Goal: Task Accomplishment & Management: Manage account settings

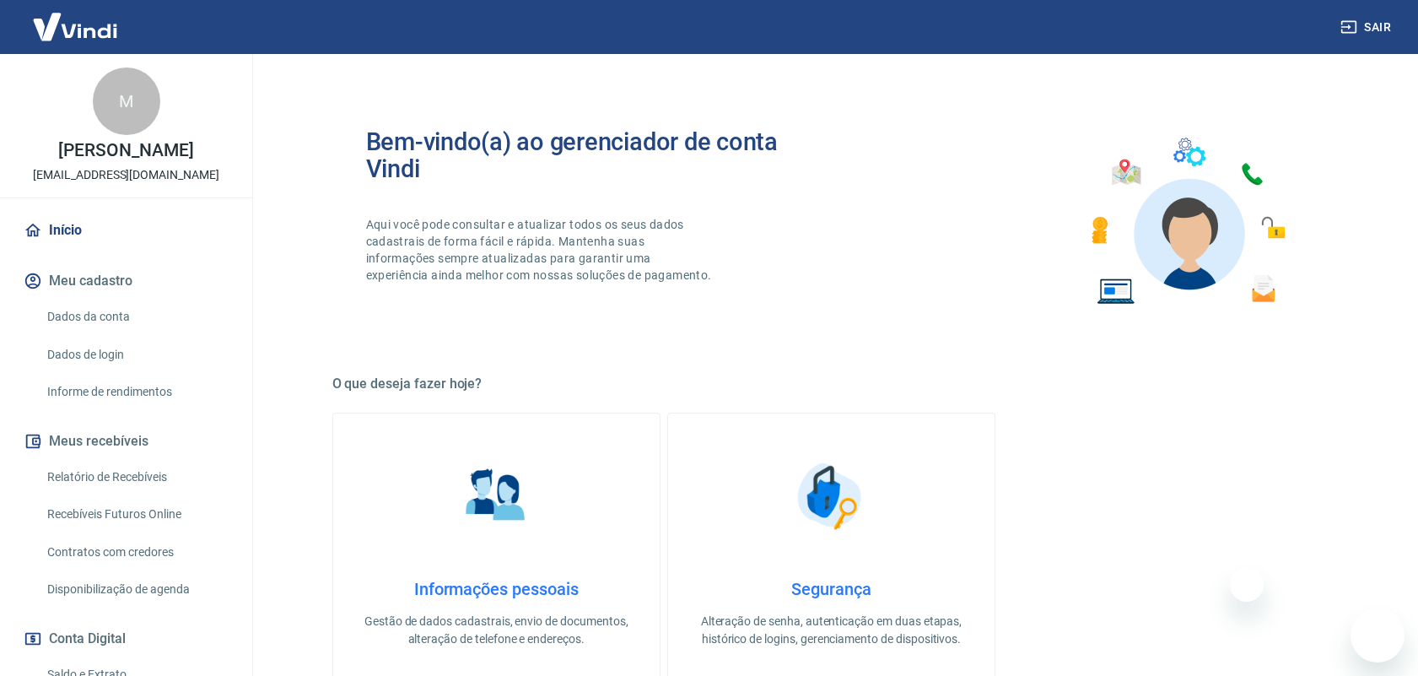
scroll to position [639, 0]
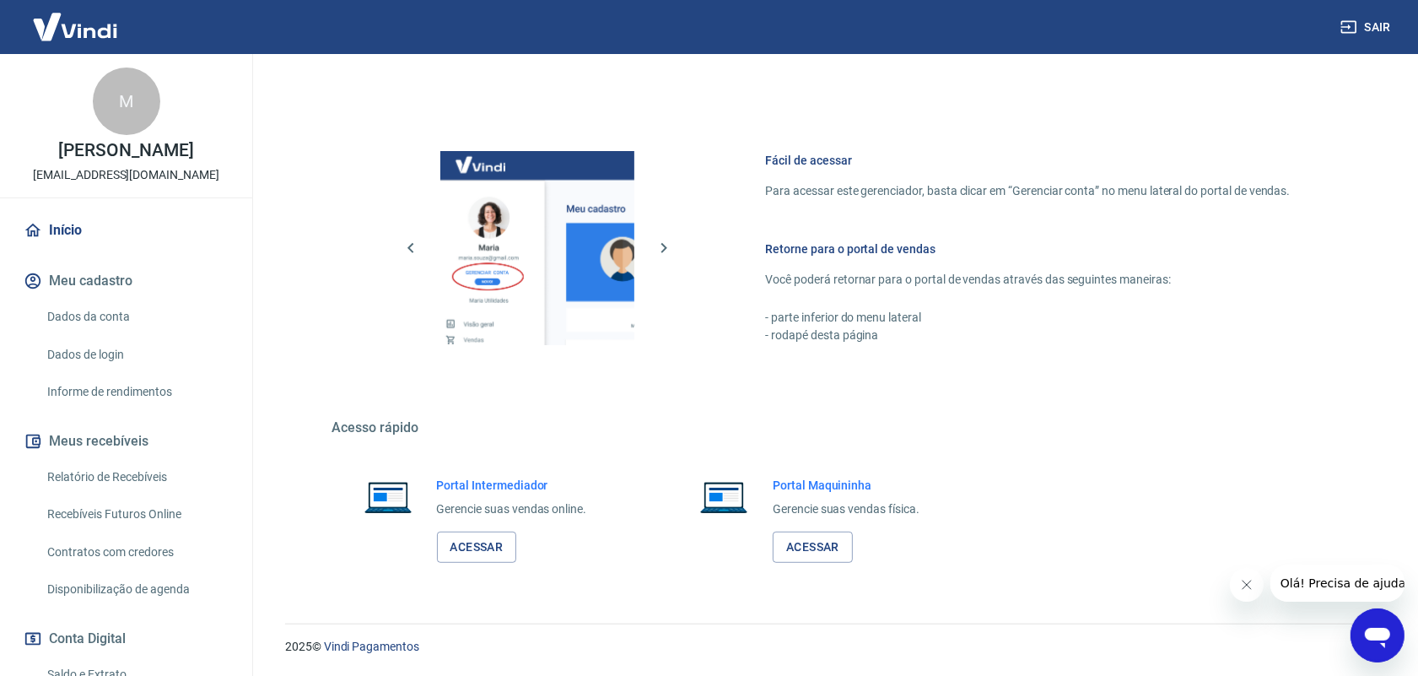
click at [472, 553] on link "Acessar" at bounding box center [477, 546] width 80 height 31
click at [149, 477] on link "Relatório de Recebíveis" at bounding box center [136, 477] width 192 height 35
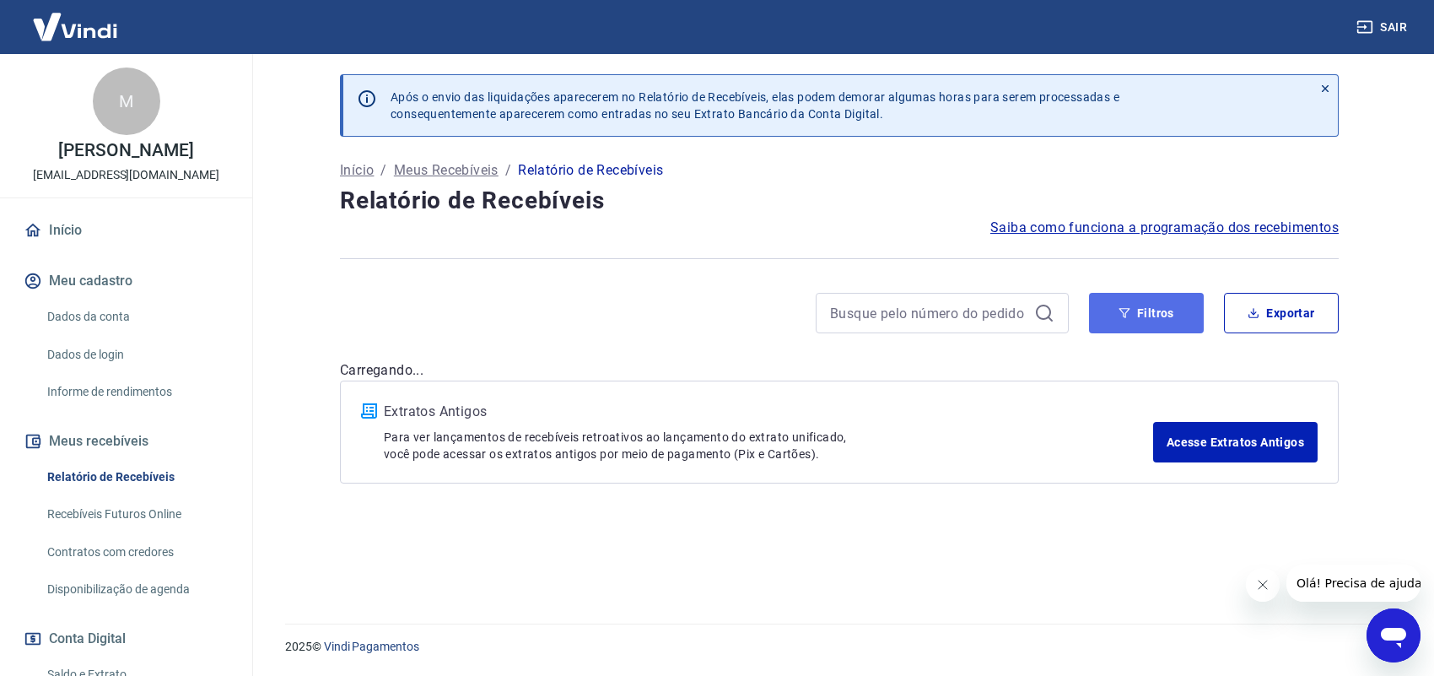
click at [1147, 321] on button "Filtros" at bounding box center [1146, 313] width 115 height 40
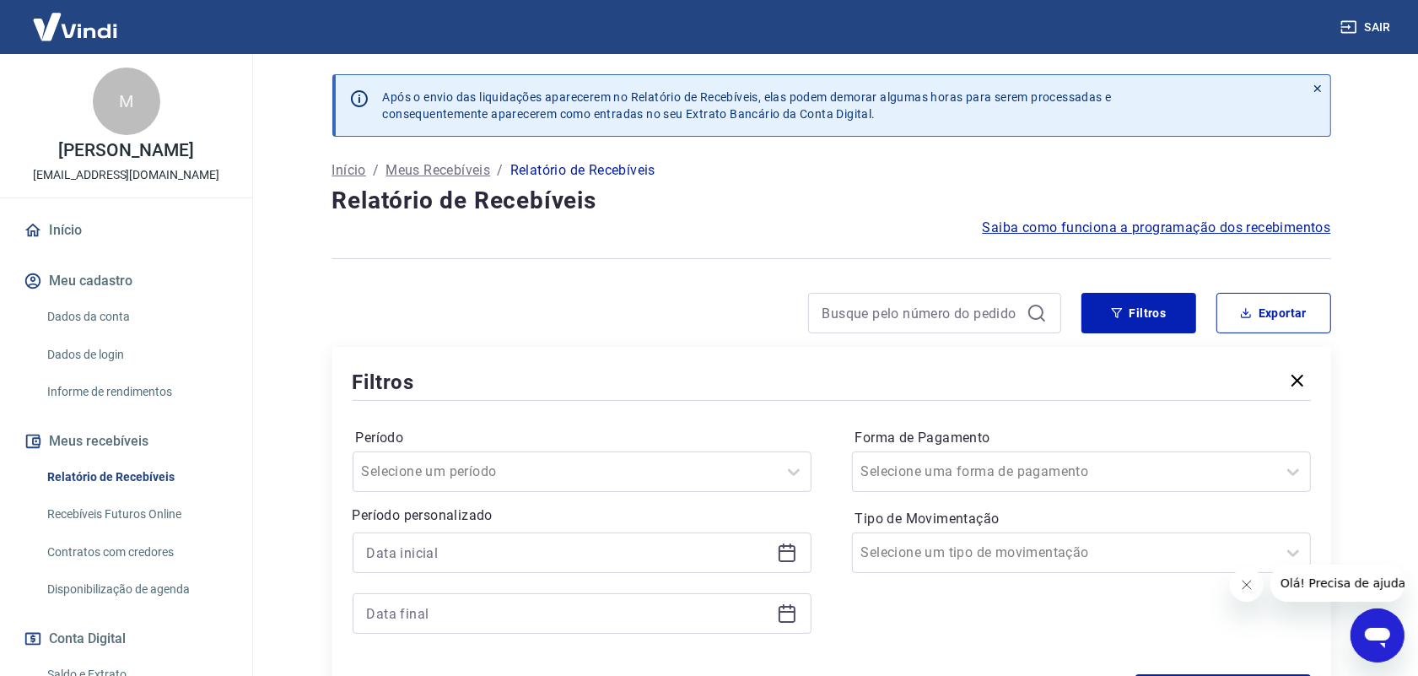
click at [785, 558] on icon at bounding box center [787, 552] width 20 height 20
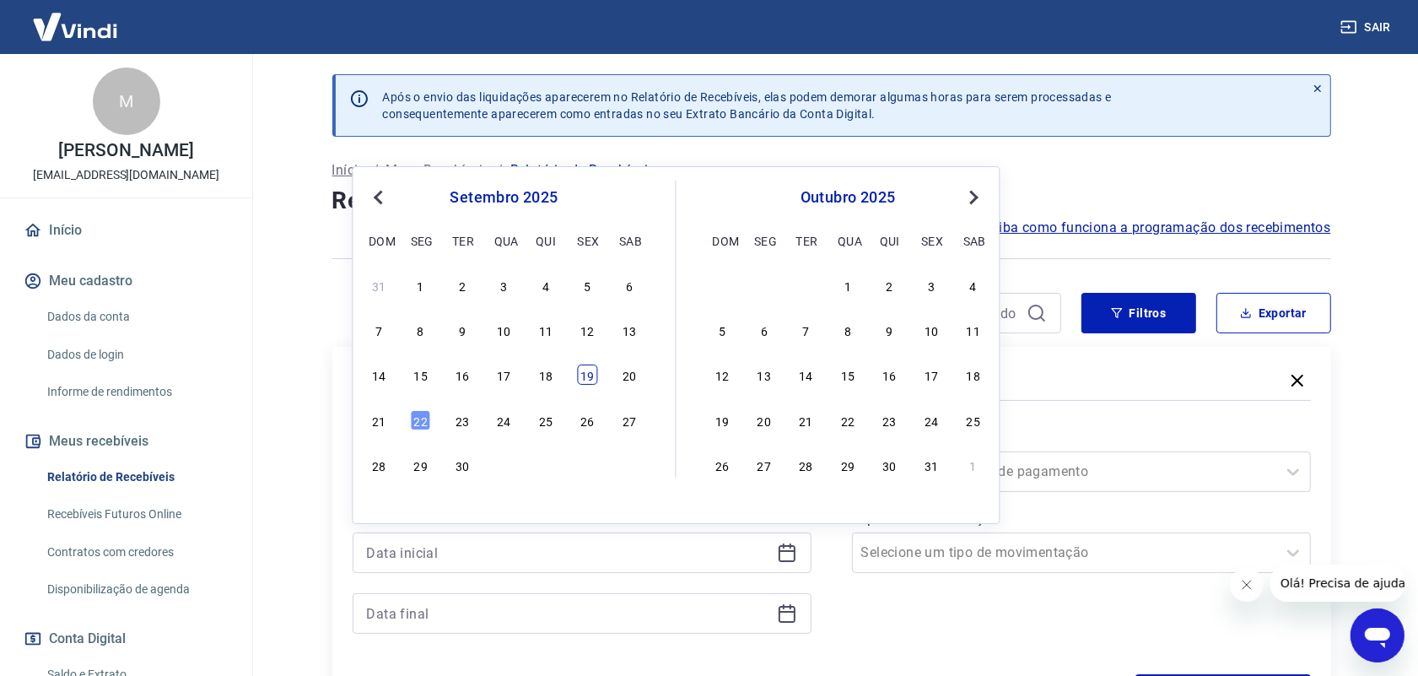
click at [591, 378] on div "19" at bounding box center [588, 374] width 20 height 20
type input "[DATE]"
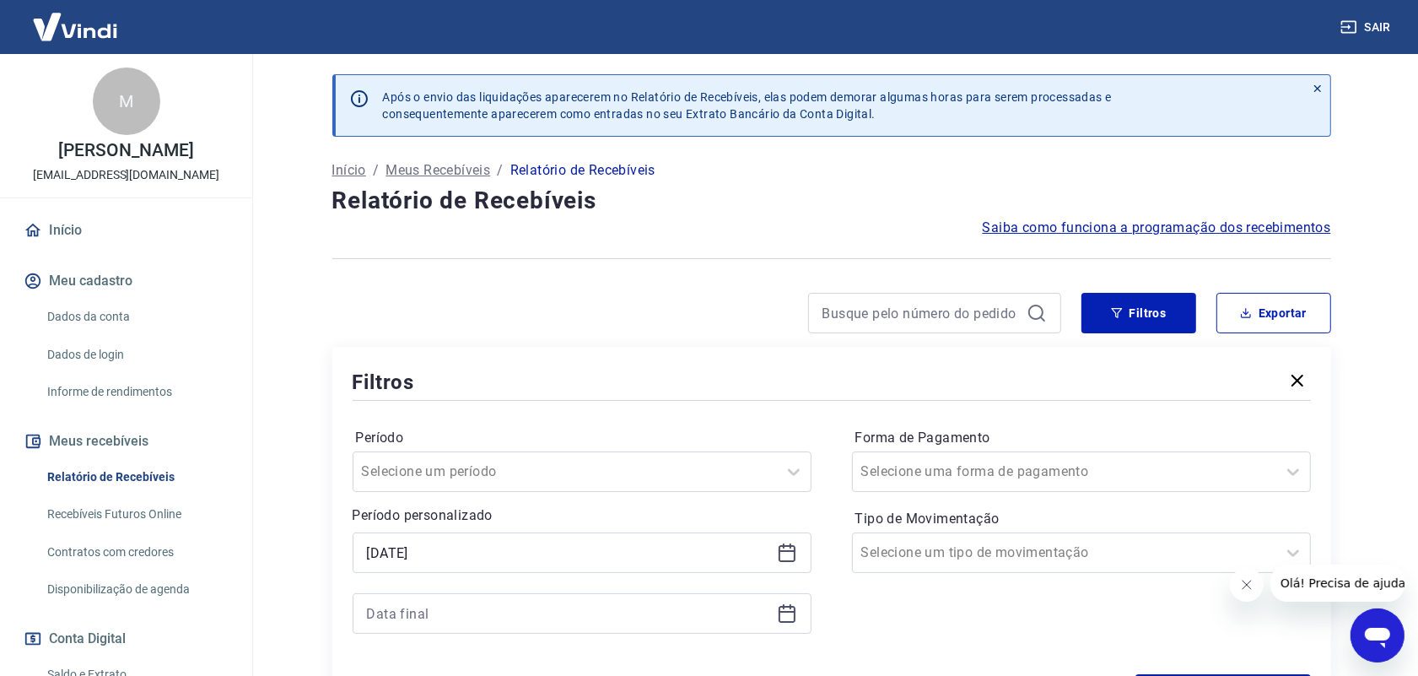
click at [783, 614] on icon at bounding box center [787, 613] width 20 height 20
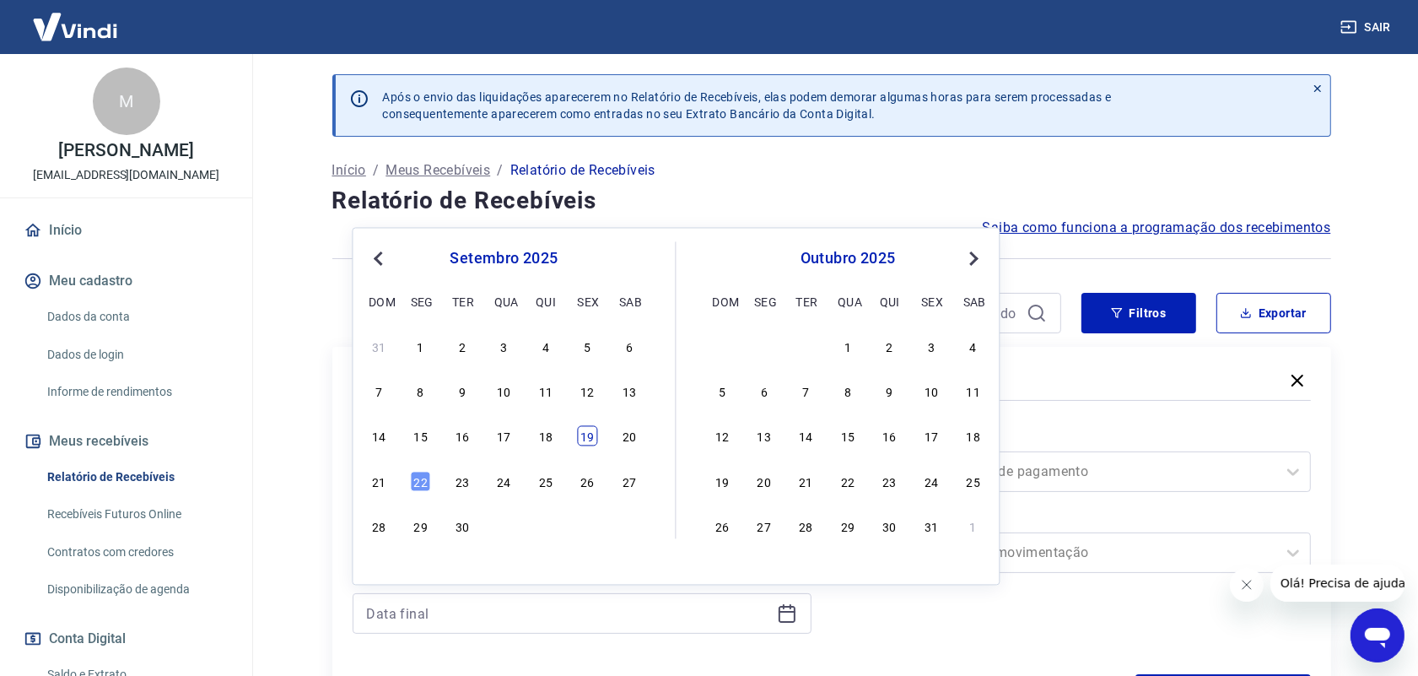
click at [593, 436] on div "19" at bounding box center [588, 436] width 20 height 20
type input "[DATE]"
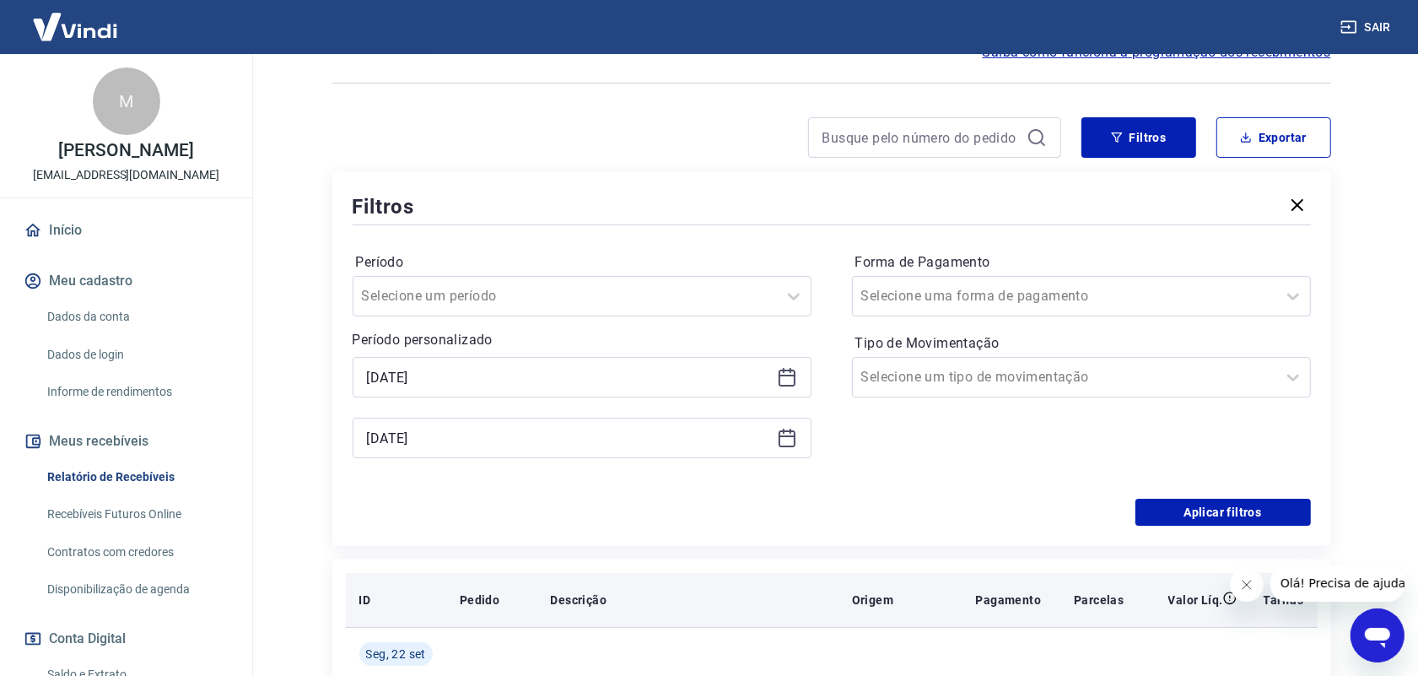
scroll to position [211, 0]
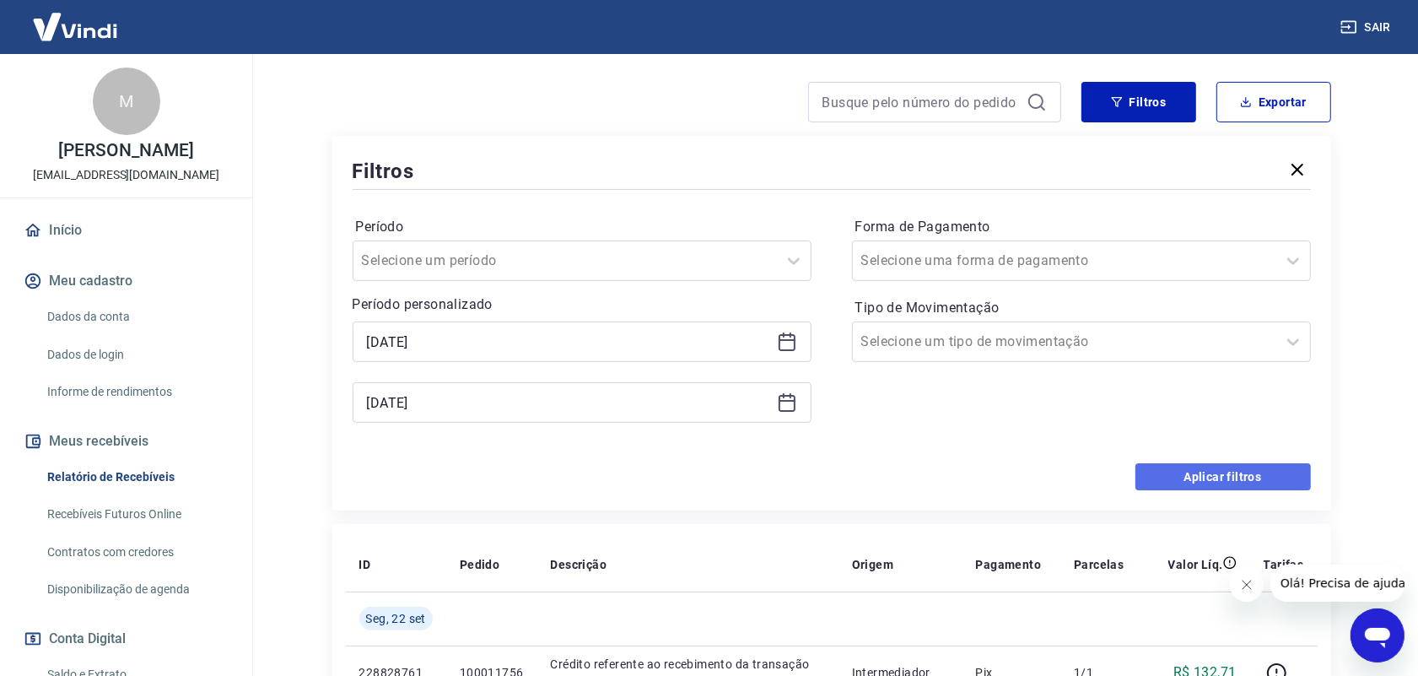
click at [1221, 478] on button "Aplicar filtros" at bounding box center [1223, 476] width 175 height 27
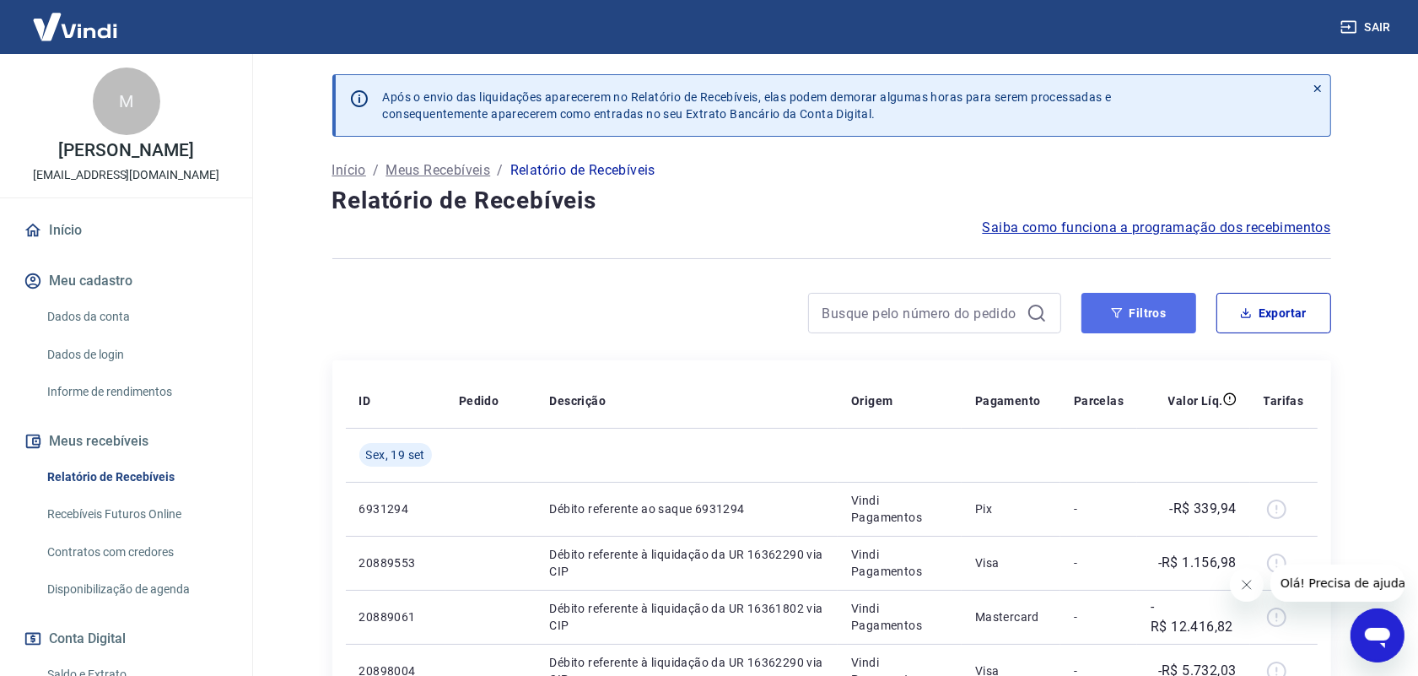
click at [1162, 308] on button "Filtros" at bounding box center [1139, 313] width 115 height 40
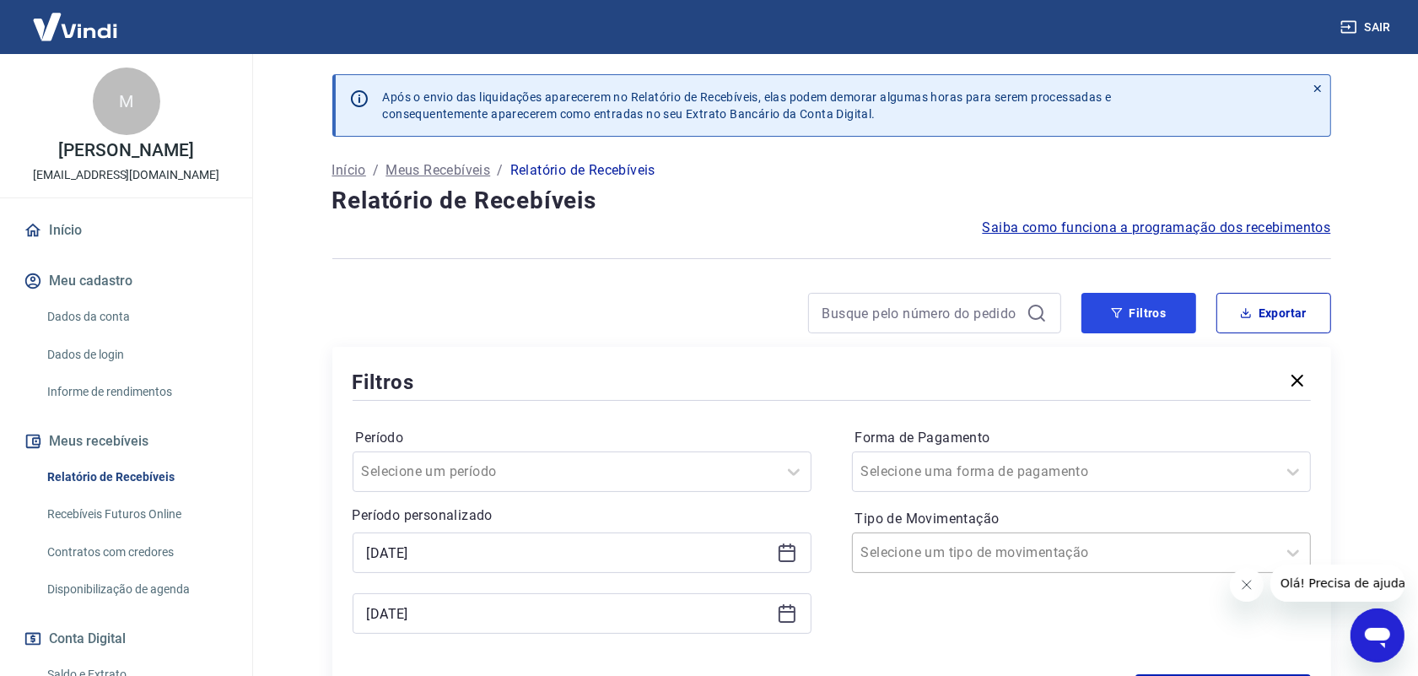
scroll to position [105, 0]
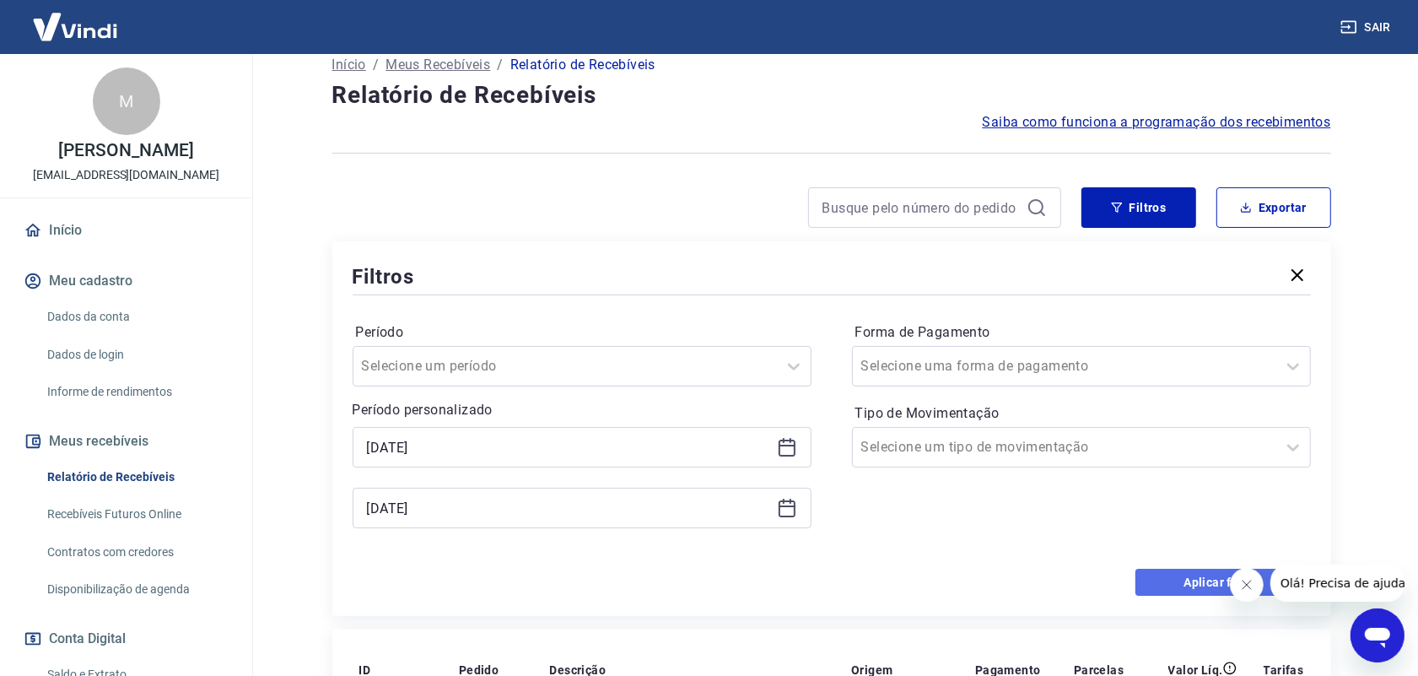
click at [1191, 570] on button "Aplicar filtros" at bounding box center [1223, 582] width 175 height 27
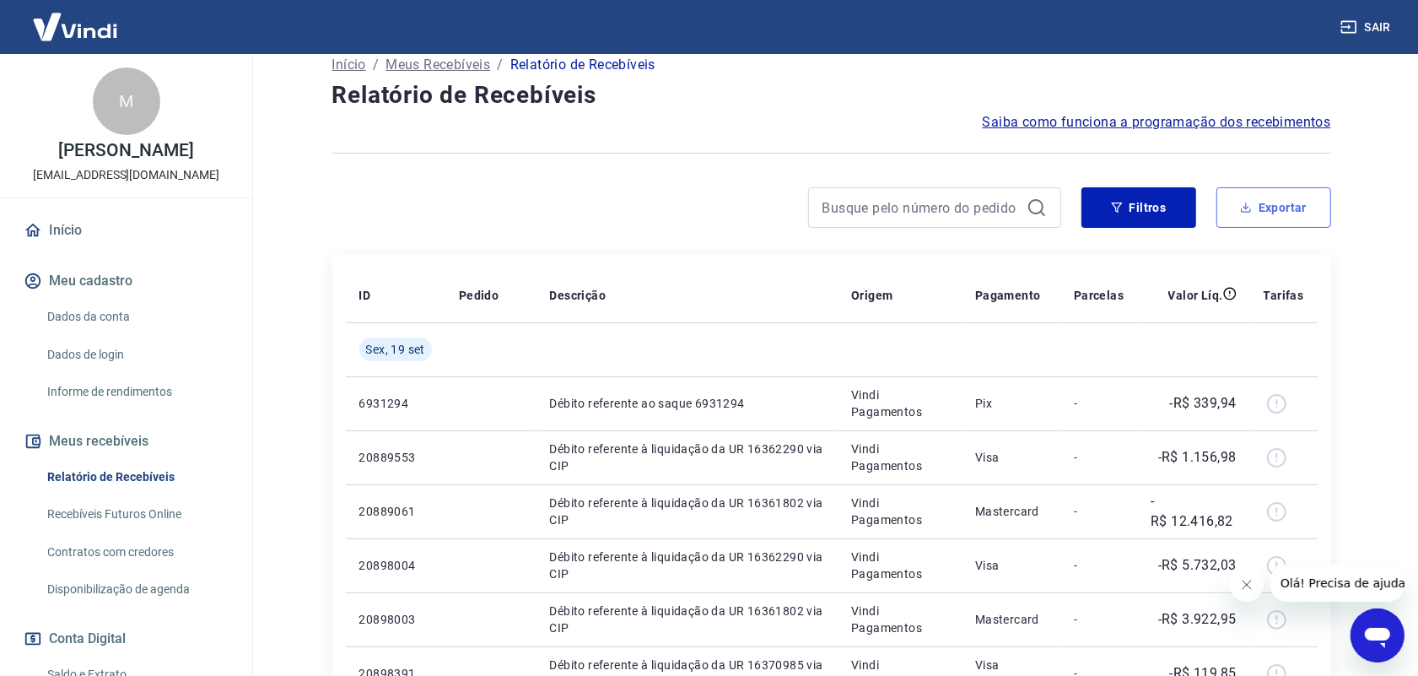
click at [1281, 213] on button "Exportar" at bounding box center [1274, 207] width 115 height 40
type input "[DATE]"
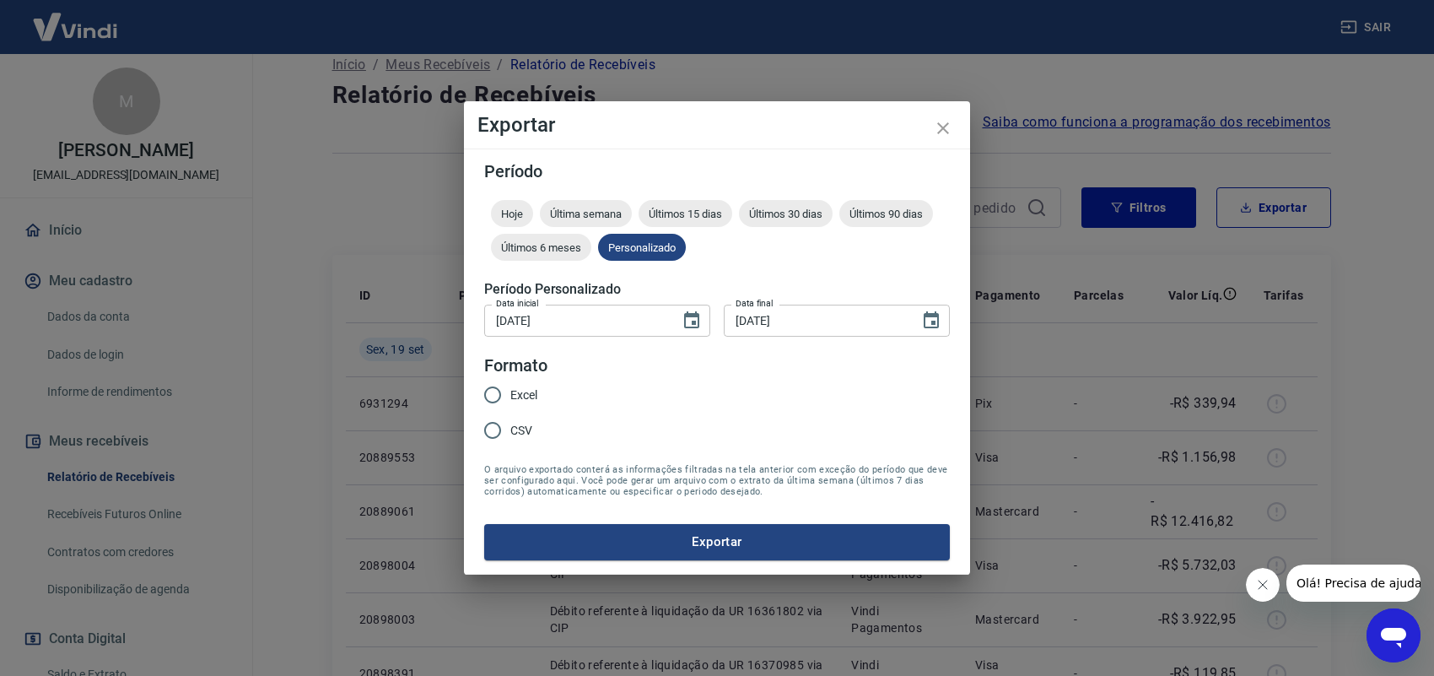
click at [496, 391] on input "Excel" at bounding box center [492, 394] width 35 height 35
radio input "true"
click at [699, 537] on button "Exportar" at bounding box center [717, 541] width 466 height 35
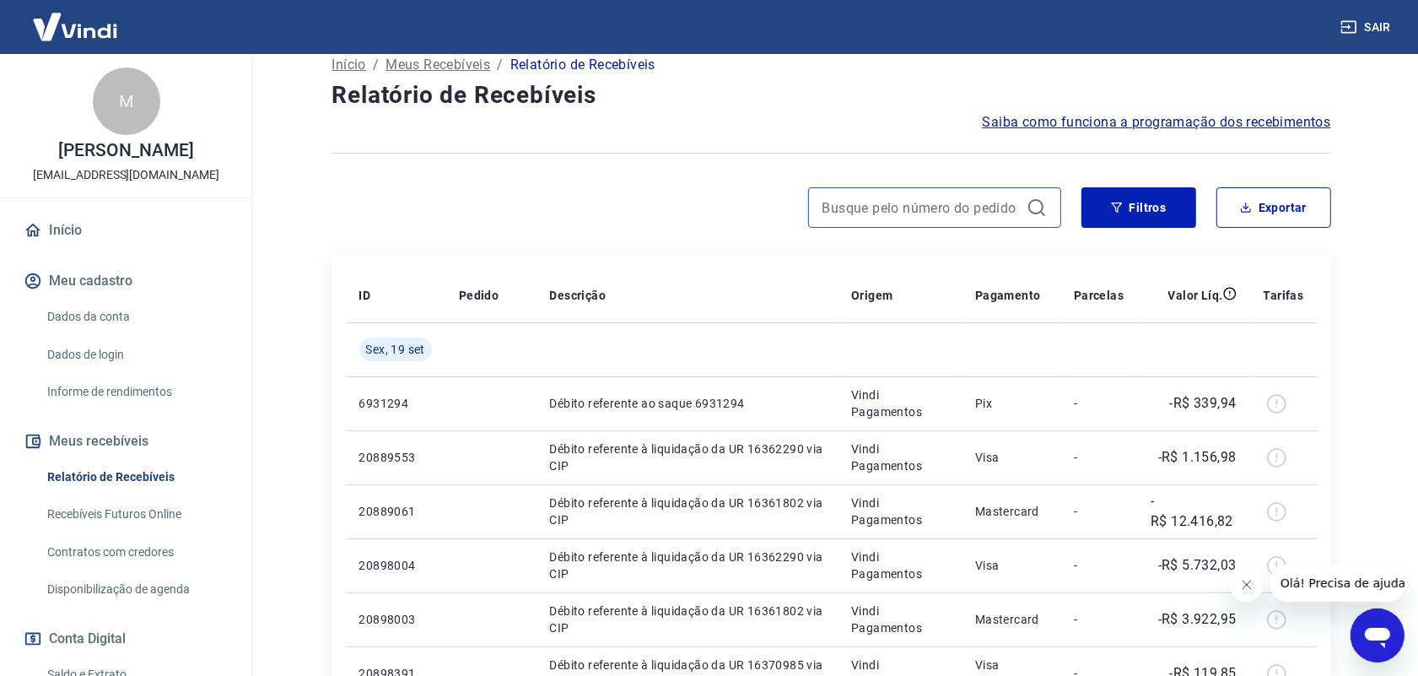
click at [905, 213] on input at bounding box center [921, 207] width 197 height 25
click at [777, 218] on div "175312762456" at bounding box center [696, 207] width 729 height 40
type input "175312762456"
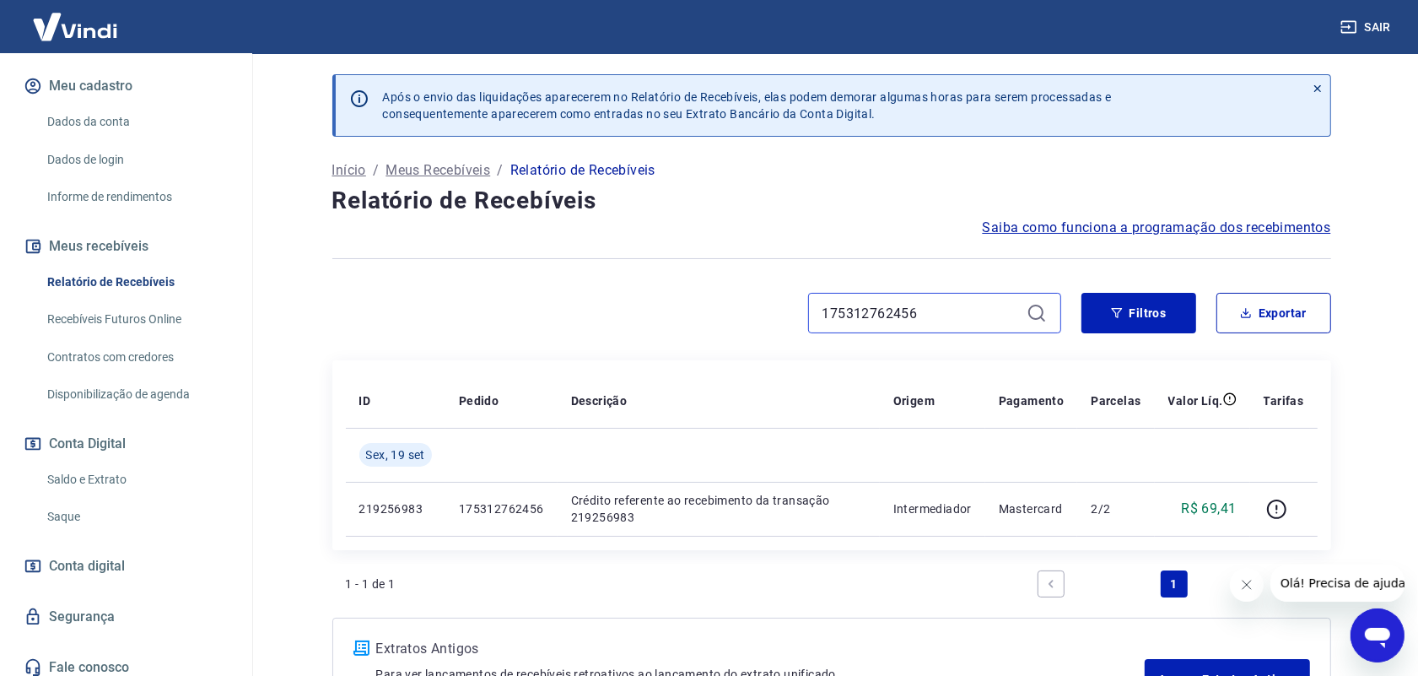
scroll to position [203, 0]
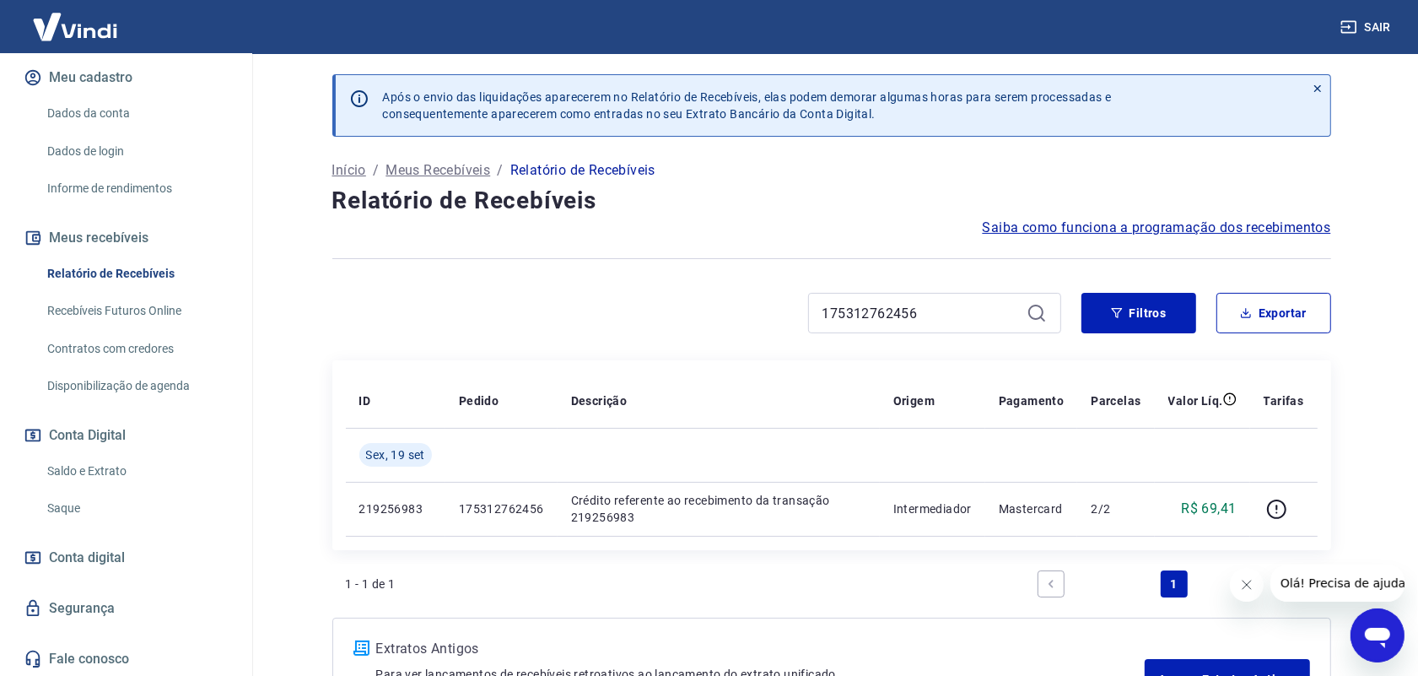
click at [67, 507] on link "Saque" at bounding box center [136, 508] width 192 height 35
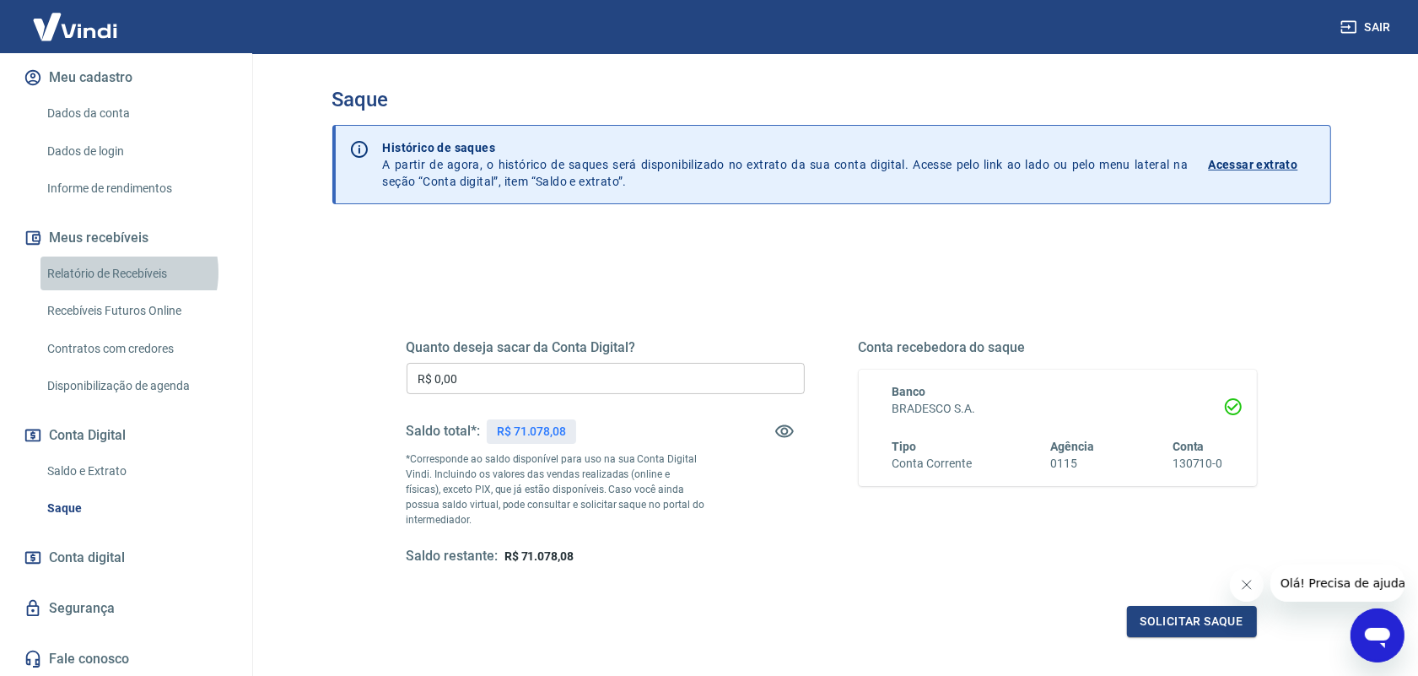
click at [119, 272] on link "Relatório de Recebíveis" at bounding box center [136, 273] width 192 height 35
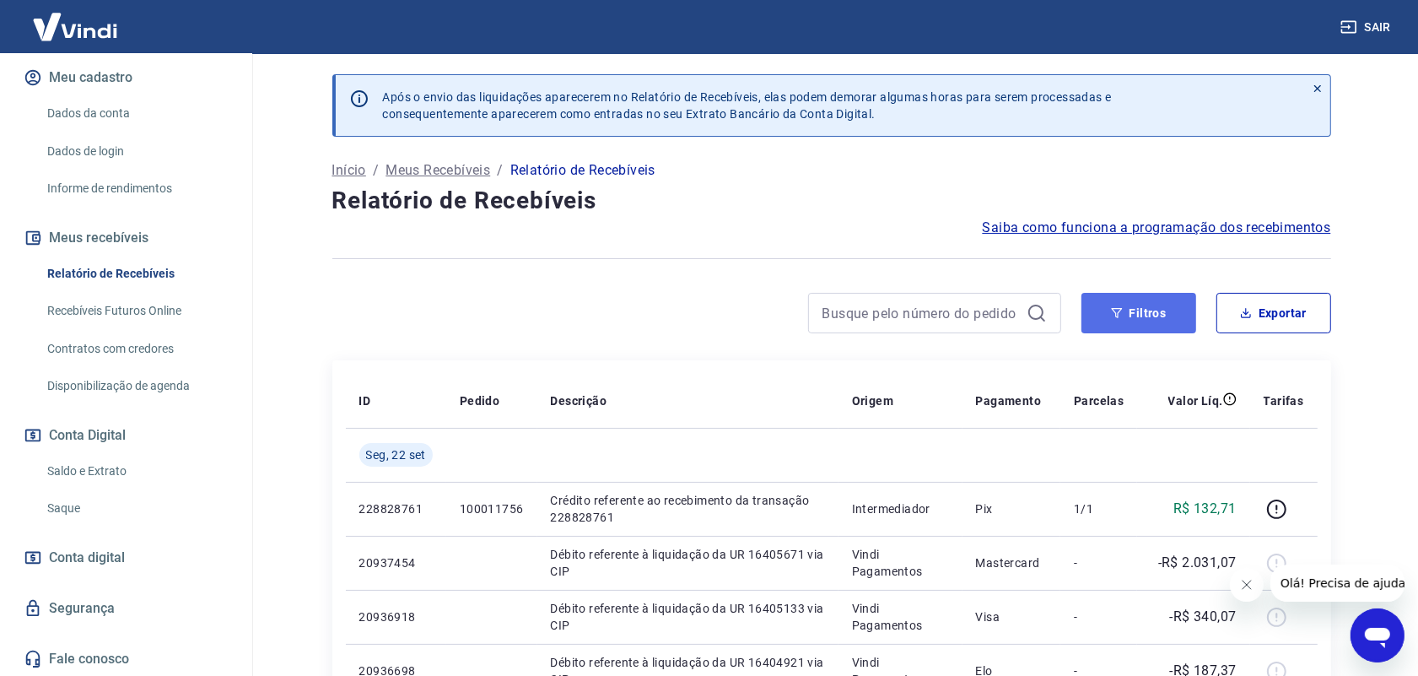
click at [1161, 325] on button "Filtros" at bounding box center [1139, 313] width 115 height 40
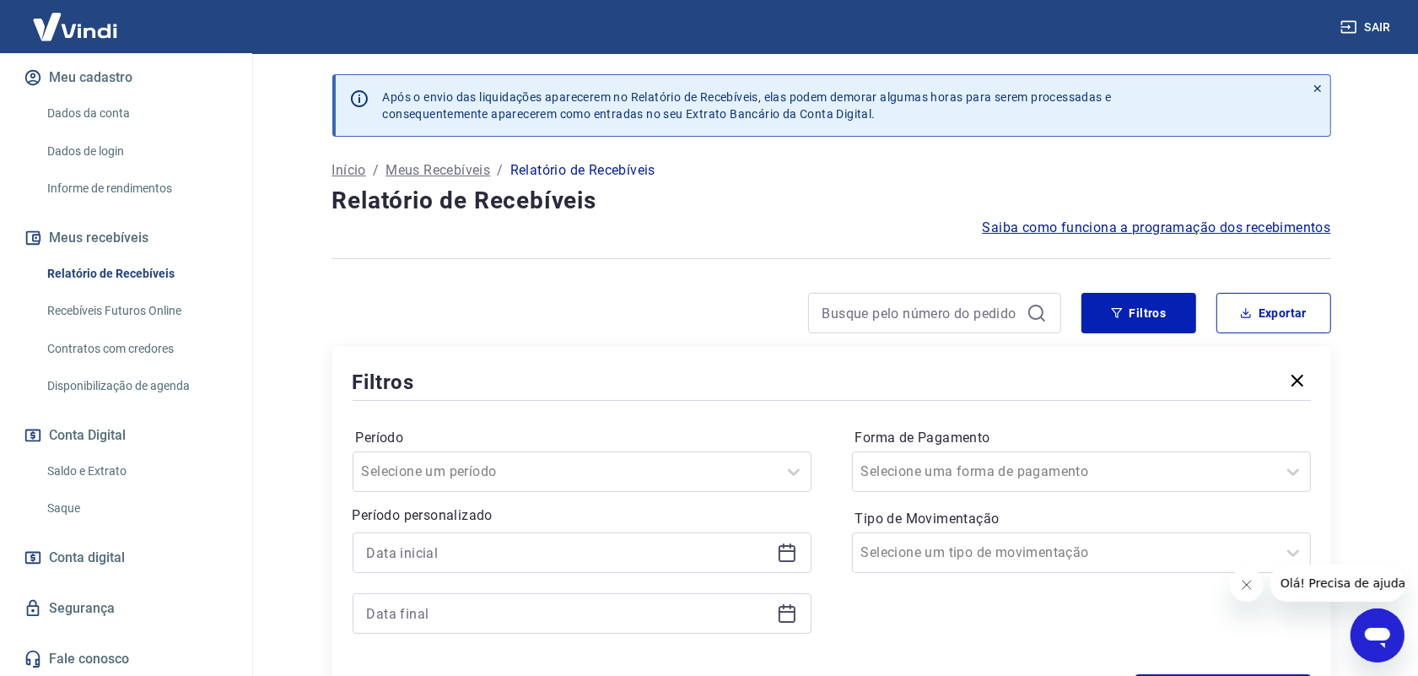
click at [782, 555] on icon at bounding box center [787, 552] width 20 height 20
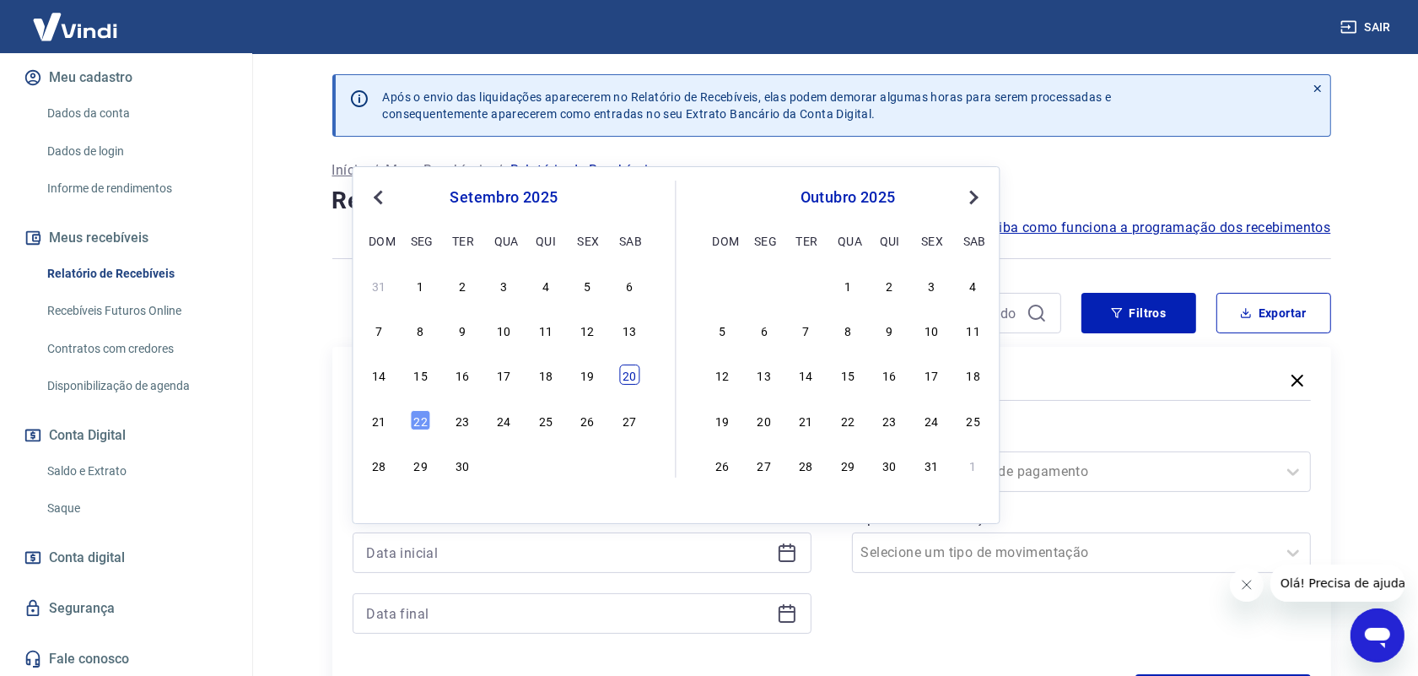
click at [627, 376] on div "20" at bounding box center [629, 374] width 20 height 20
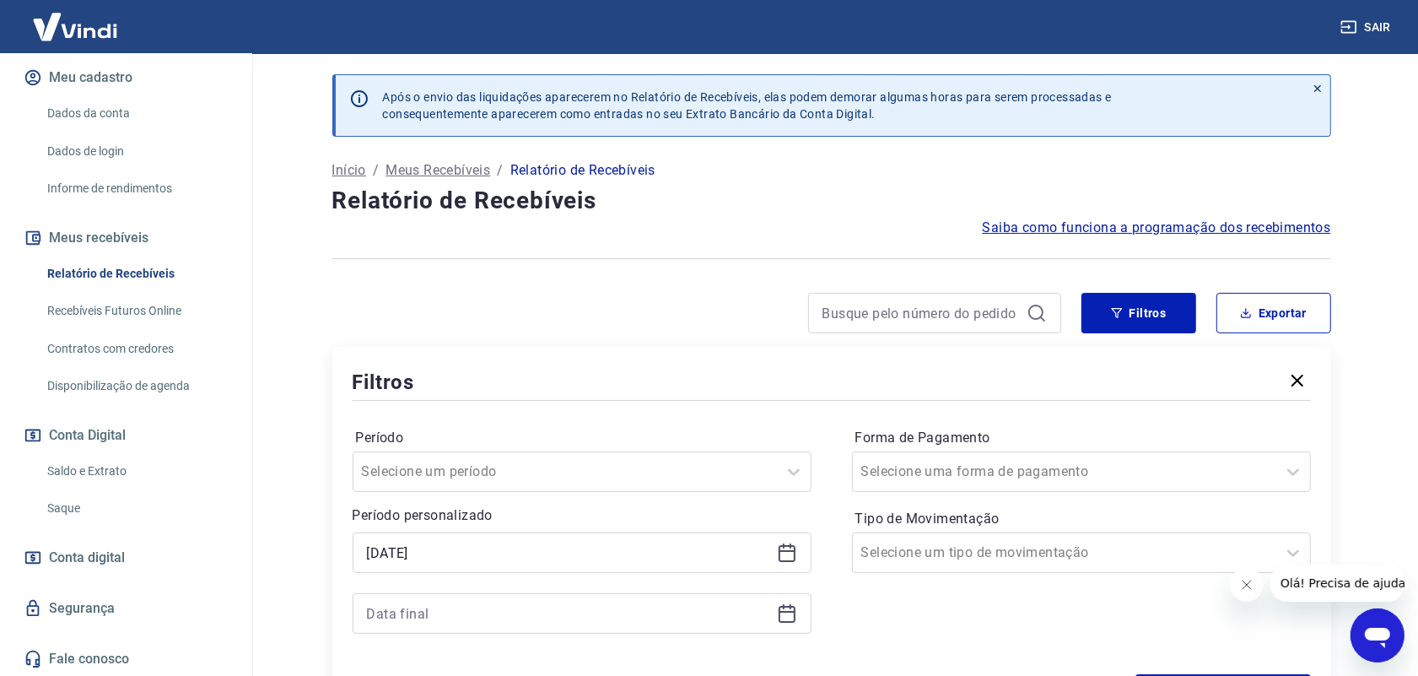
type input "[DATE]"
click at [785, 617] on icon at bounding box center [787, 613] width 20 height 20
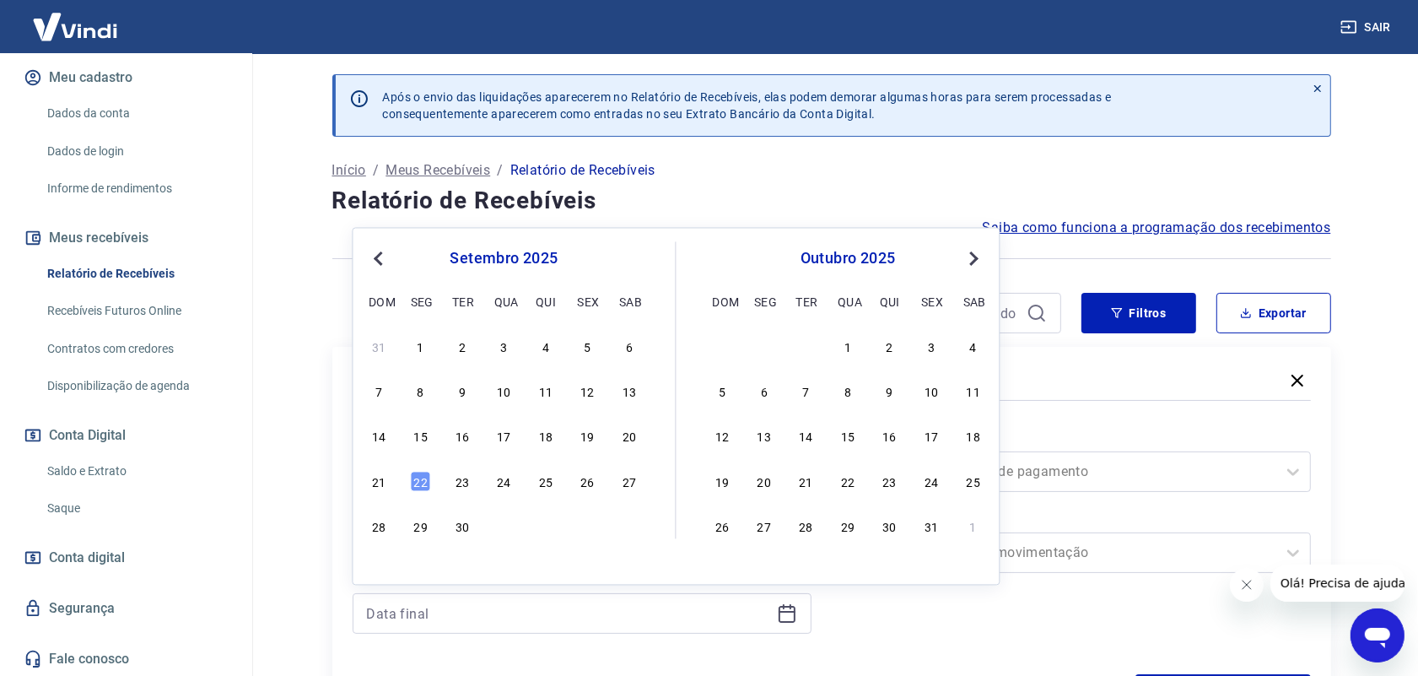
drag, startPoint x: 423, startPoint y: 478, endPoint x: 956, endPoint y: 630, distance: 554.4
click at [424, 478] on div "22" at bounding box center [421, 481] width 20 height 20
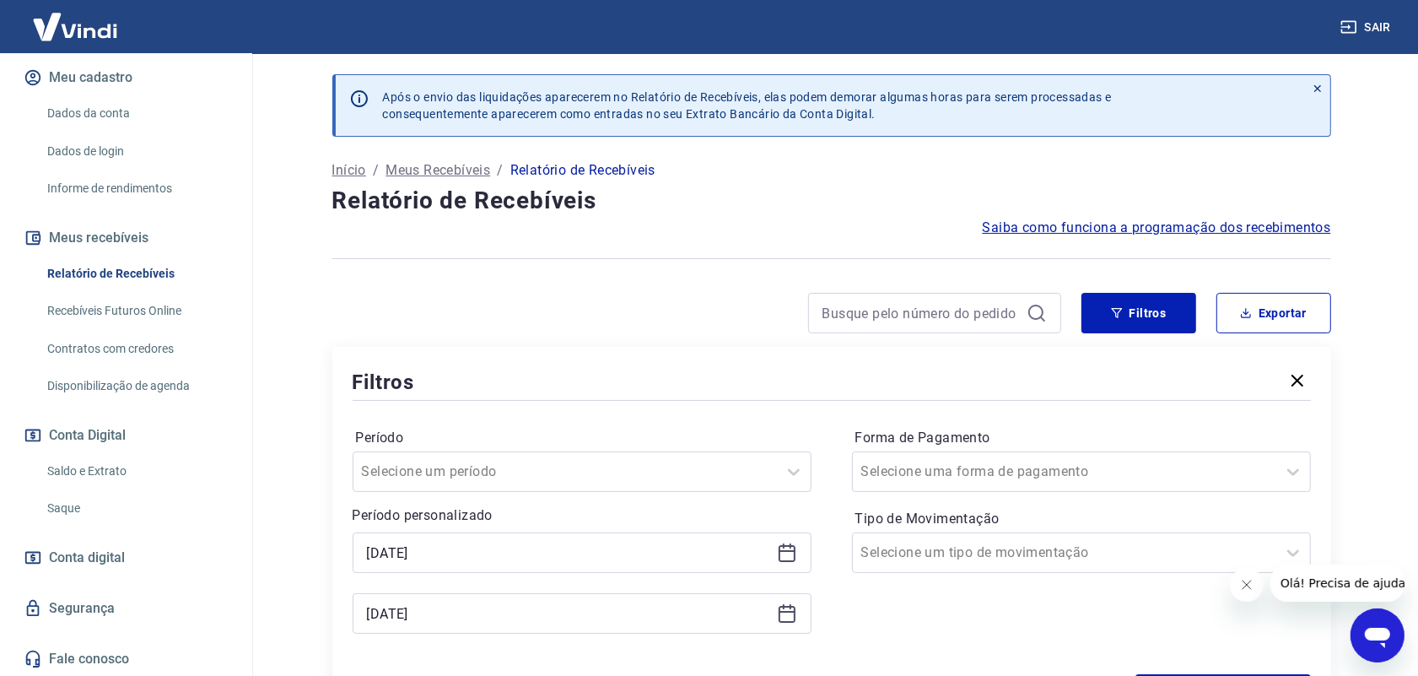
type input "[DATE]"
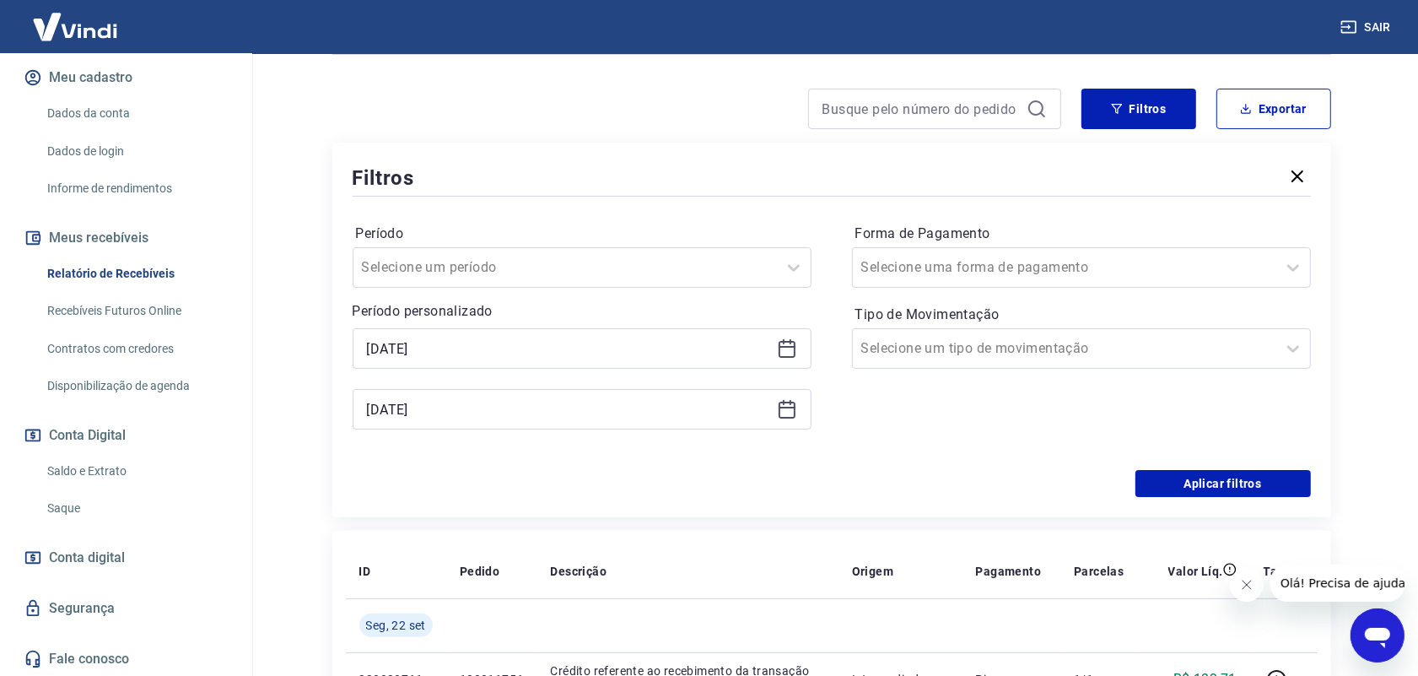
scroll to position [211, 0]
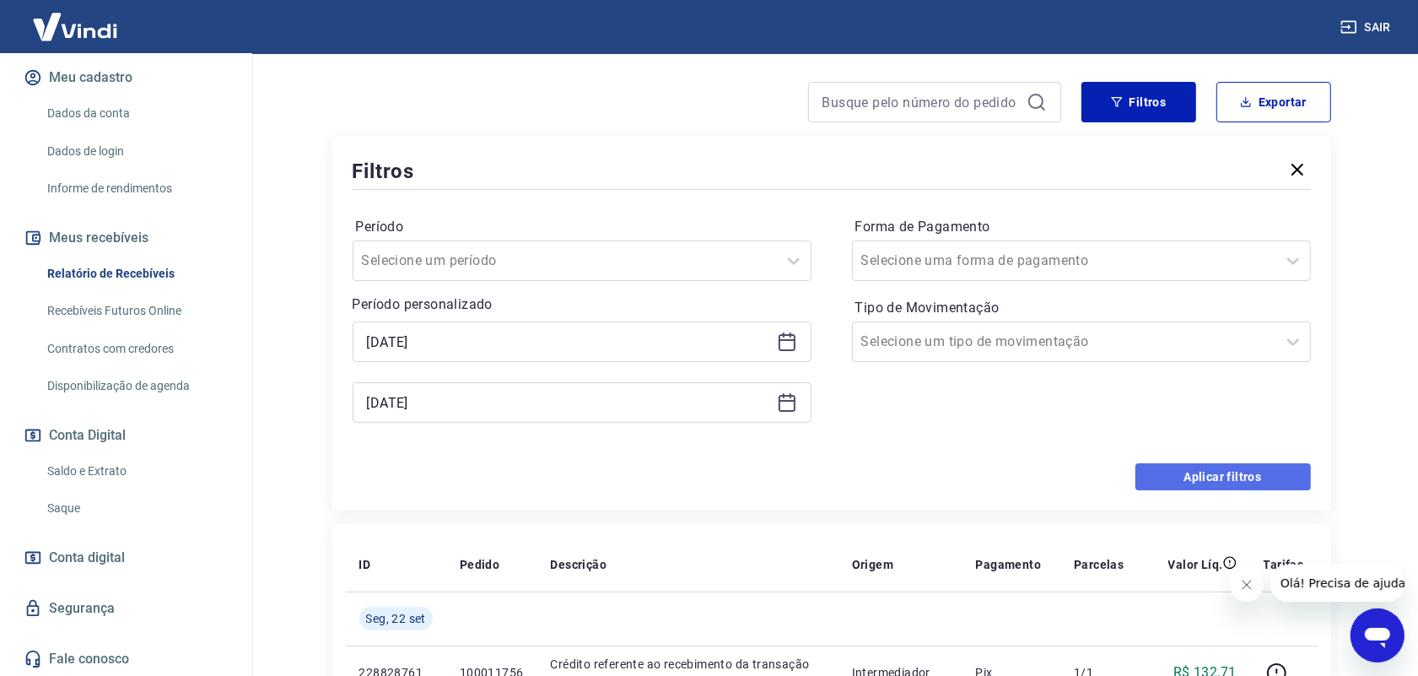
click at [1226, 483] on button "Aplicar filtros" at bounding box center [1223, 476] width 175 height 27
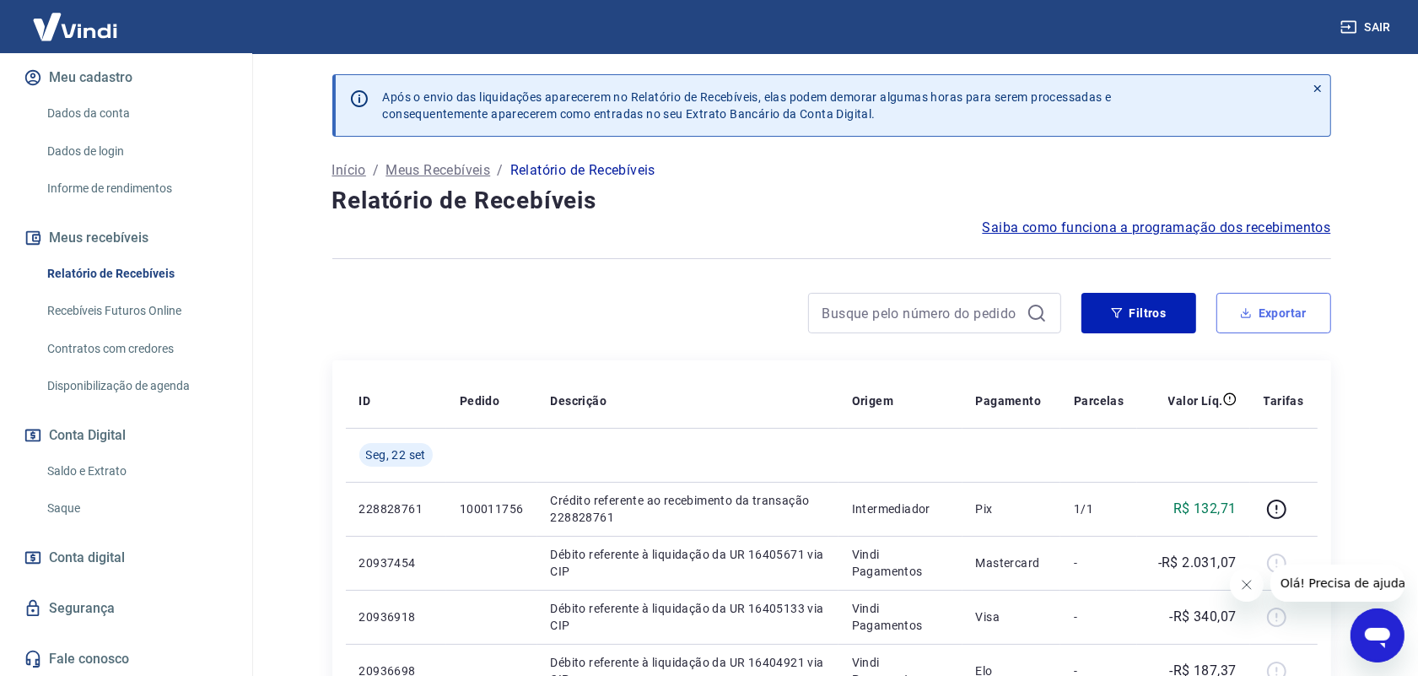
click at [1280, 322] on button "Exportar" at bounding box center [1274, 313] width 115 height 40
type input "[DATE]"
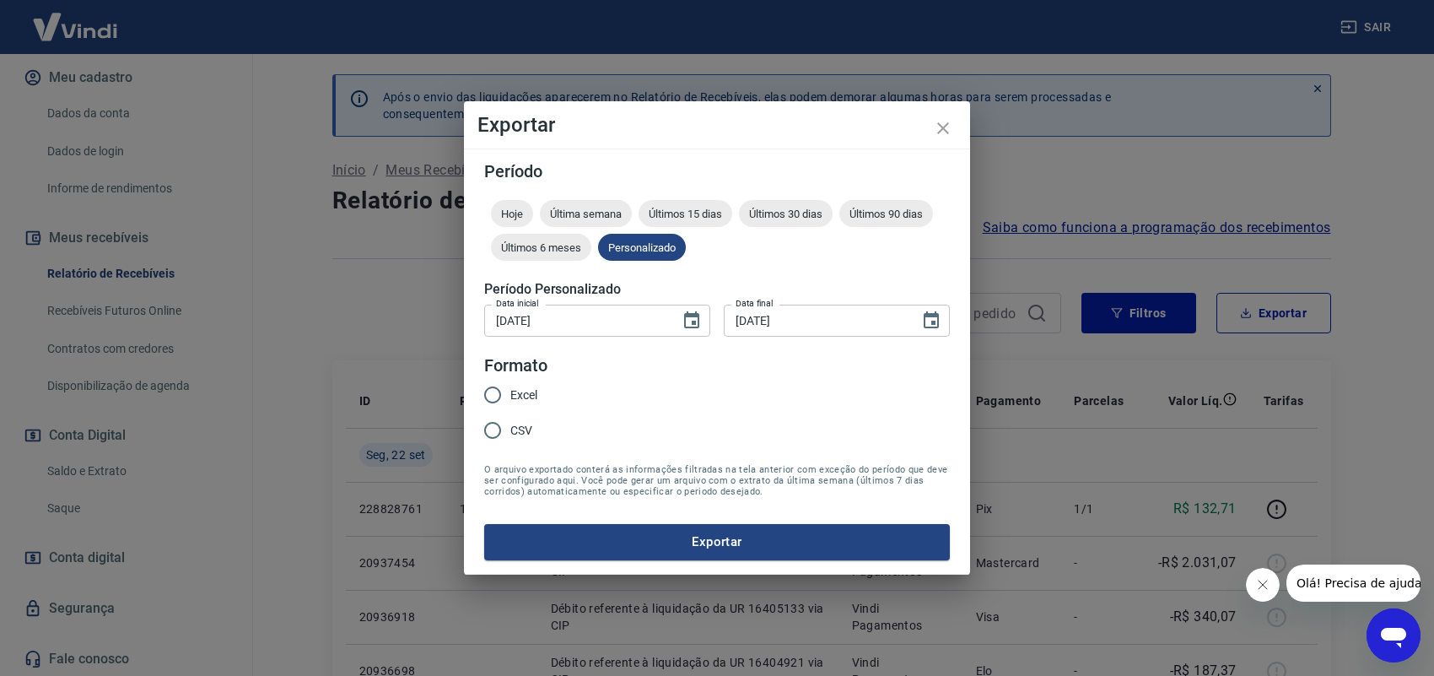
click at [500, 397] on input "Excel" at bounding box center [492, 394] width 35 height 35
radio input "true"
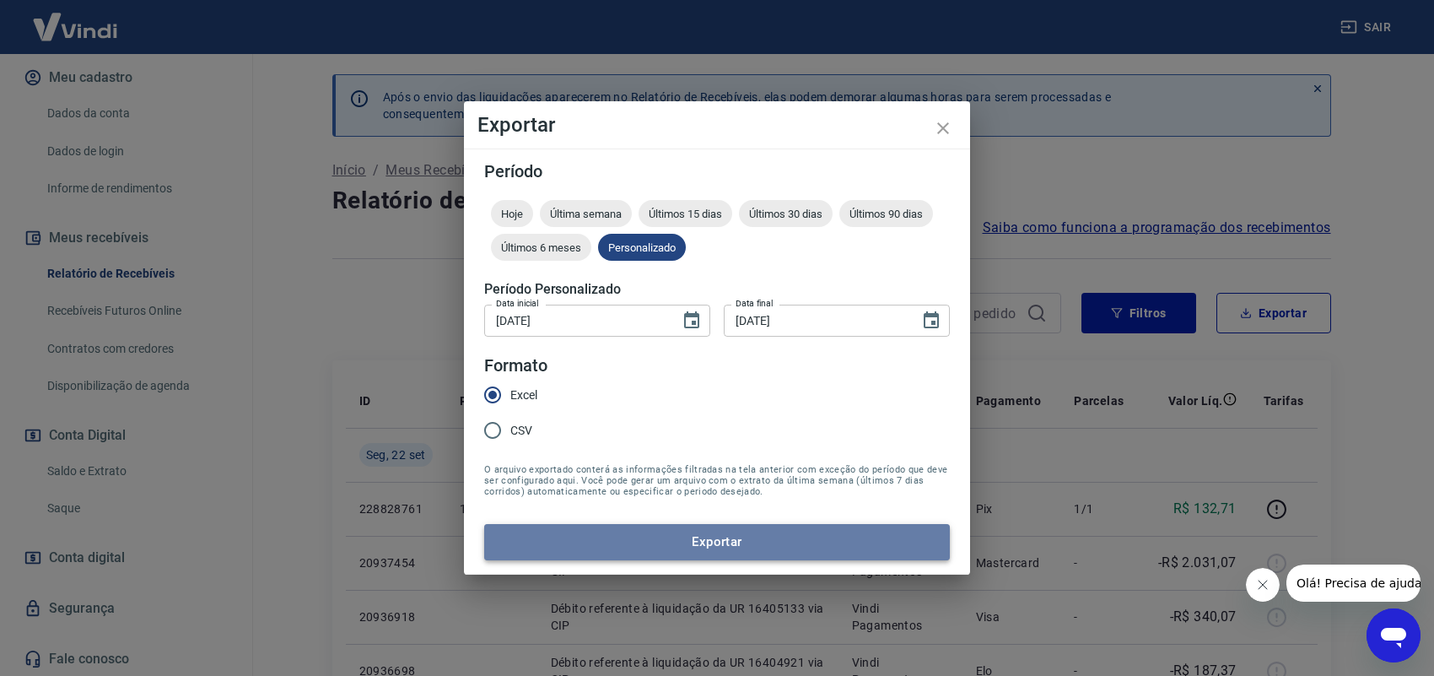
click at [667, 533] on button "Exportar" at bounding box center [717, 541] width 466 height 35
